Goal: Navigation & Orientation: Go to known website

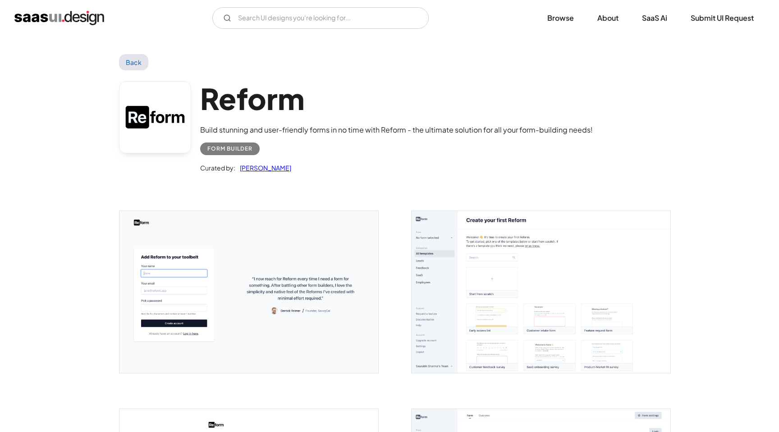
click at [126, 58] on link "Back" at bounding box center [133, 62] width 29 height 16
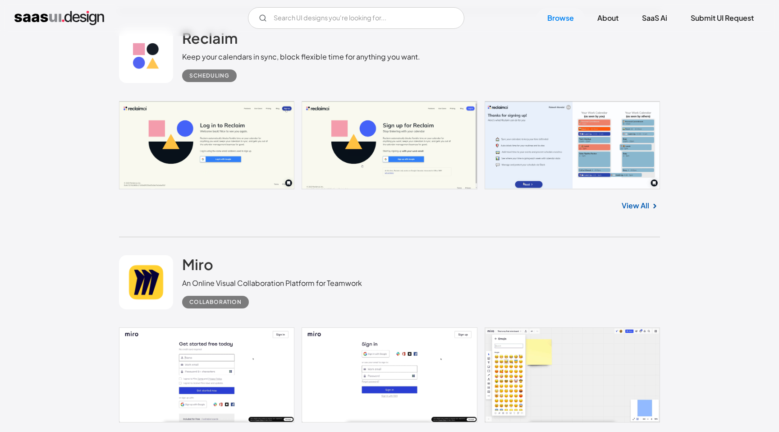
scroll to position [7680, 0]
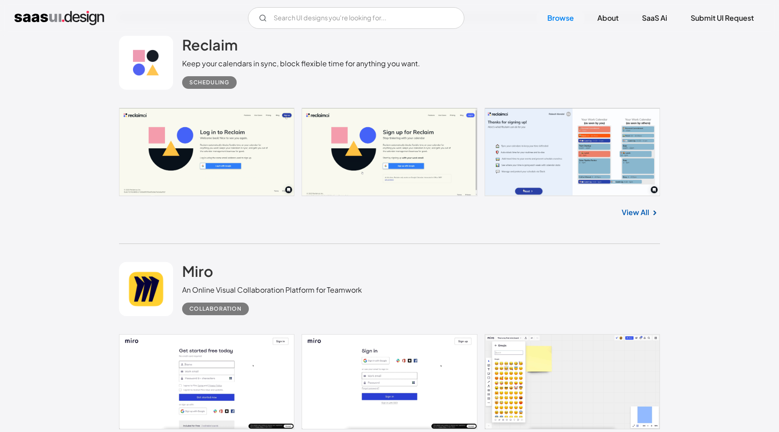
click at [551, 173] on link at bounding box center [389, 152] width 541 height 88
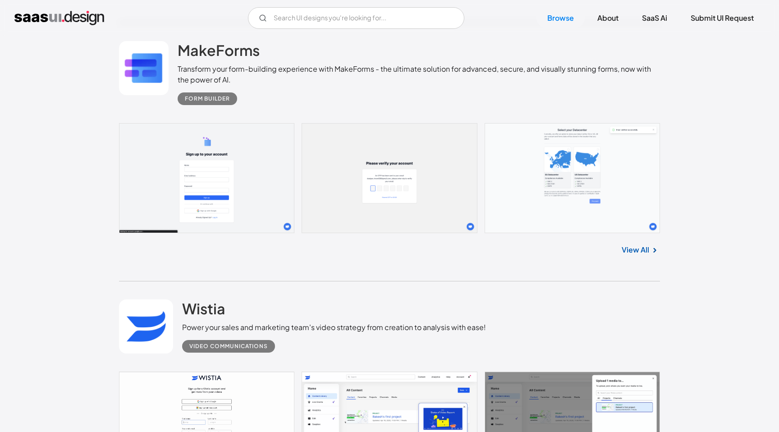
scroll to position [9888, 0]
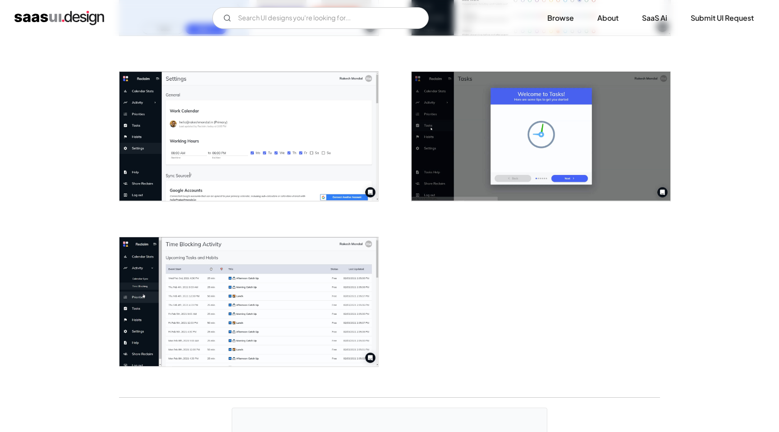
scroll to position [1244, 0]
